Goal: Task Accomplishment & Management: Use online tool/utility

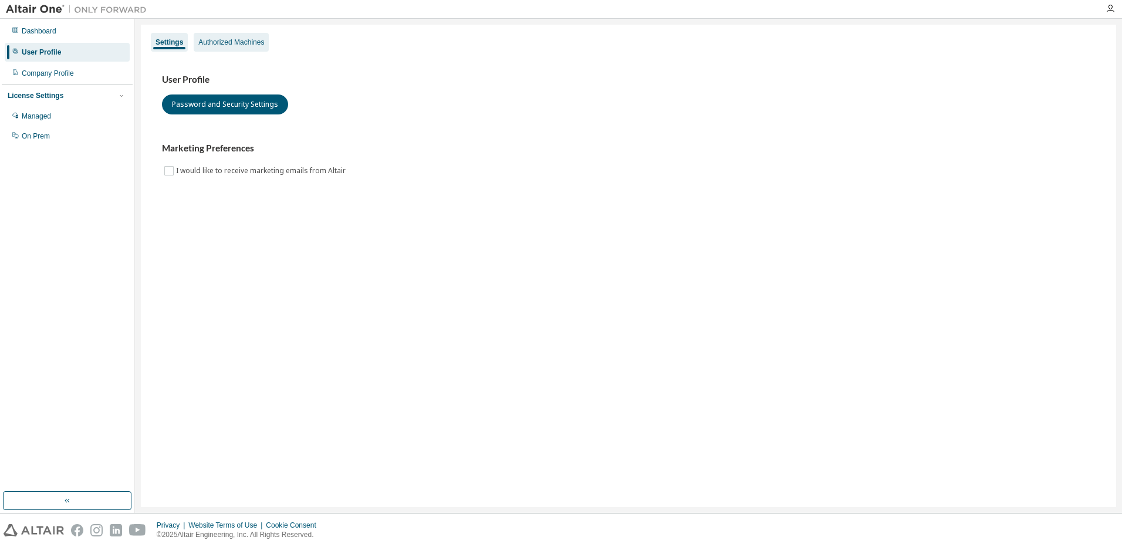
click at [236, 43] on div "Authorized Machines" at bounding box center [231, 42] width 66 height 9
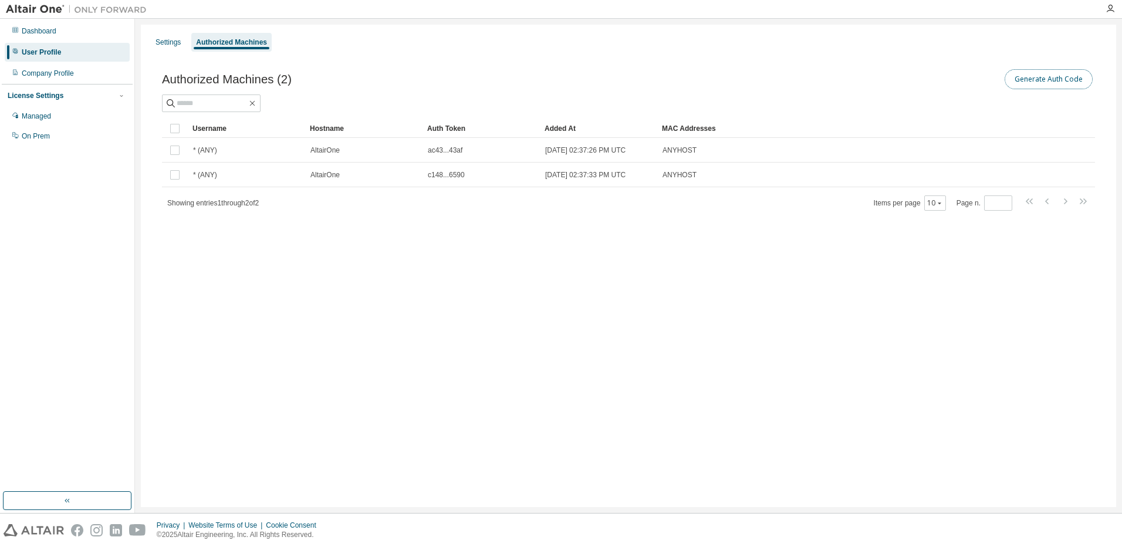
click at [1030, 69] on button "Generate Auth Code" at bounding box center [1049, 79] width 88 height 20
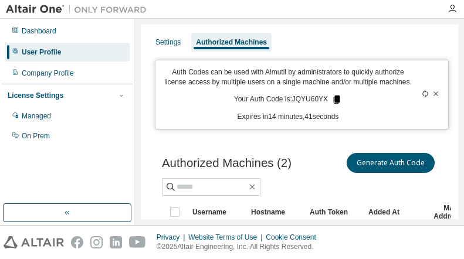
click at [334, 99] on icon at bounding box center [337, 100] width 6 height 8
